Goal: Find specific page/section: Find specific page/section

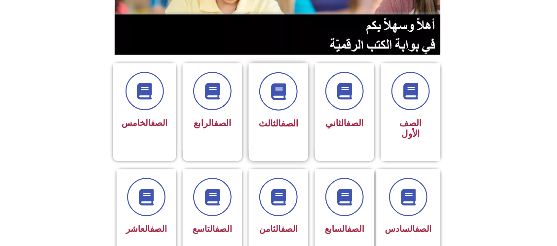
scroll to position [132, 0]
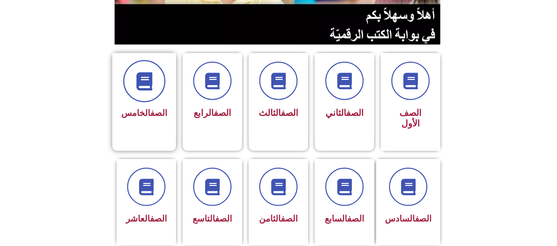
click at [128, 86] on span at bounding box center [144, 81] width 42 height 42
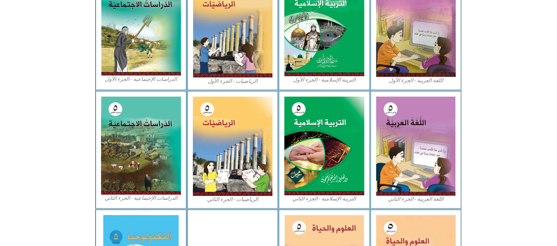
scroll to position [220, 0]
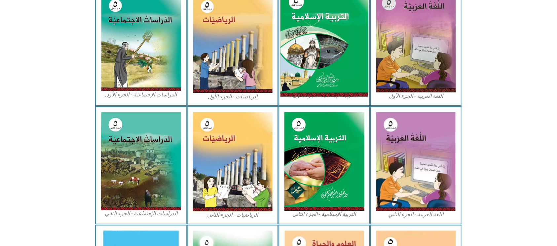
click at [337, 33] on img at bounding box center [324, 42] width 88 height 109
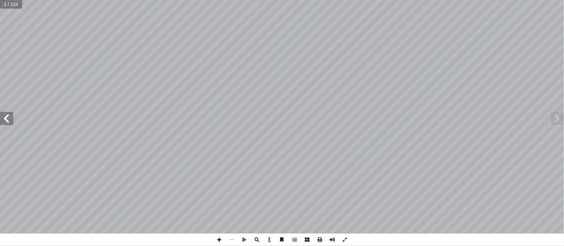
click at [14, 115] on div "ليف: أ فريق الت� ) ً [PERSON_NAME] (منسقا أ د.� د � لسلام عو � . [PERSON_NAME] …" at bounding box center [282, 117] width 564 height 234
click at [1, 114] on span at bounding box center [6, 118] width 13 height 13
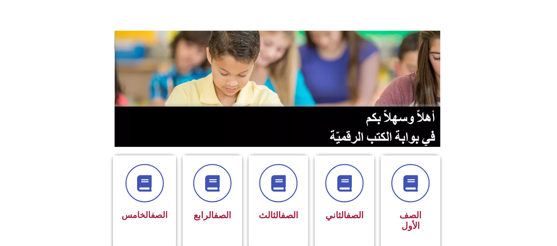
scroll to position [44, 0]
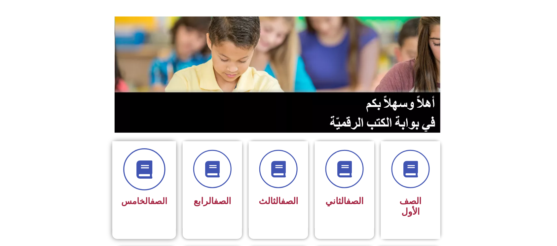
click at [146, 181] on span at bounding box center [144, 169] width 42 height 42
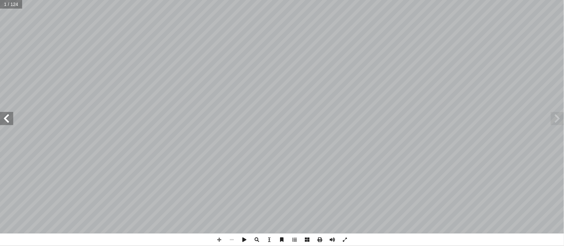
click at [13, 121] on div "ليف: أ فريق الت� ) ً [PERSON_NAME] (منسقا أ د.� د � لسلام عو � . [PERSON_NAME] …" at bounding box center [282, 117] width 564 height 234
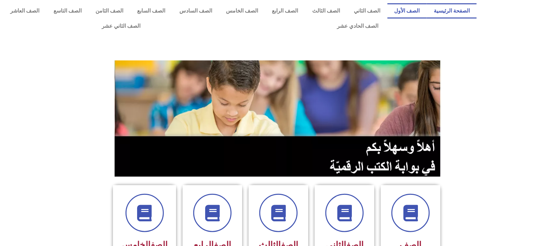
click at [404, 10] on link "الصف الأول" at bounding box center [406, 10] width 39 height 15
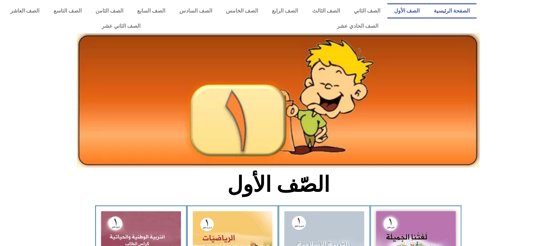
click at [462, 10] on link "الصفحة الرئيسية" at bounding box center [452, 10] width 50 height 15
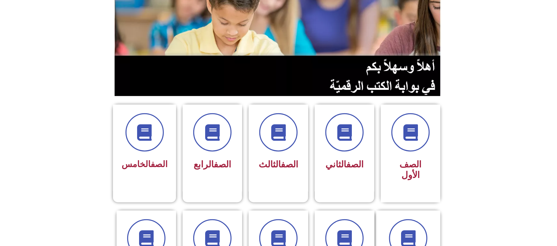
scroll to position [88, 0]
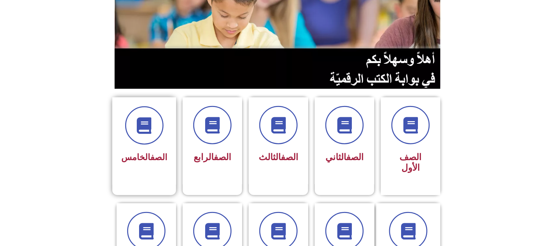
click at [160, 140] on div at bounding box center [144, 125] width 46 height 38
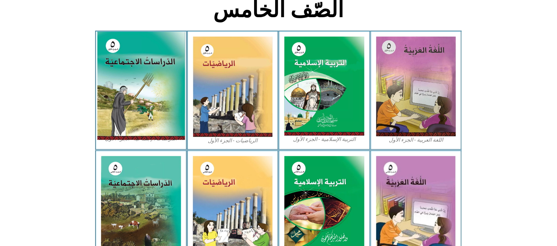
scroll to position [220, 0]
